Goal: Task Accomplishment & Management: Use online tool/utility

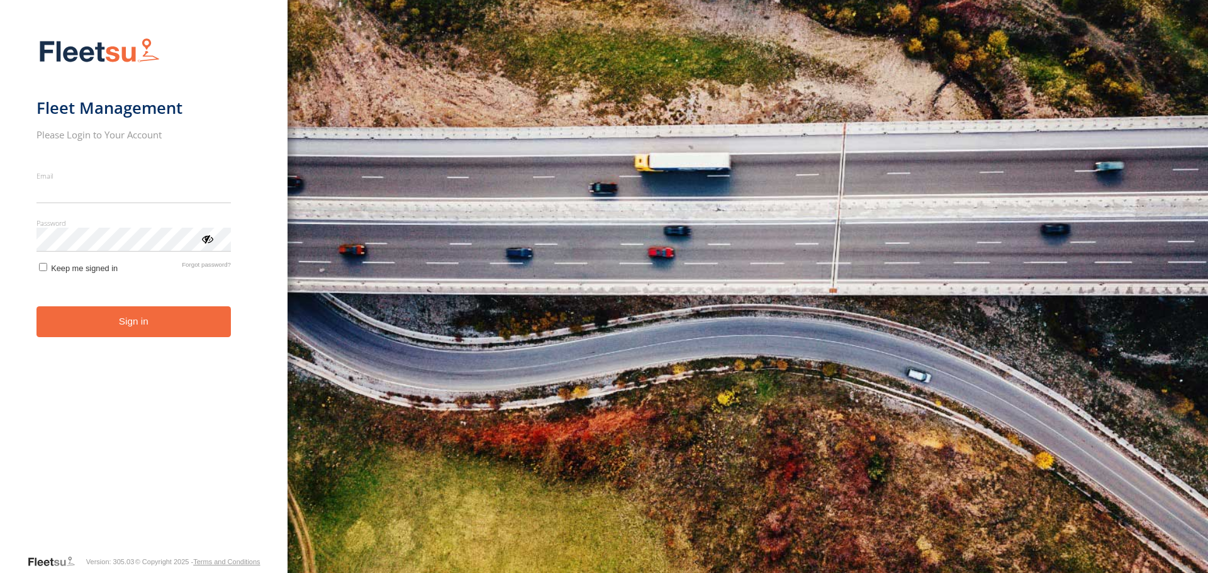
type input "**********"
click at [114, 342] on form "**********" at bounding box center [143, 292] width 214 height 524
click at [116, 332] on button "Sign in" at bounding box center [133, 321] width 194 height 31
